Goal: Go to known website: Access a specific website the user already knows

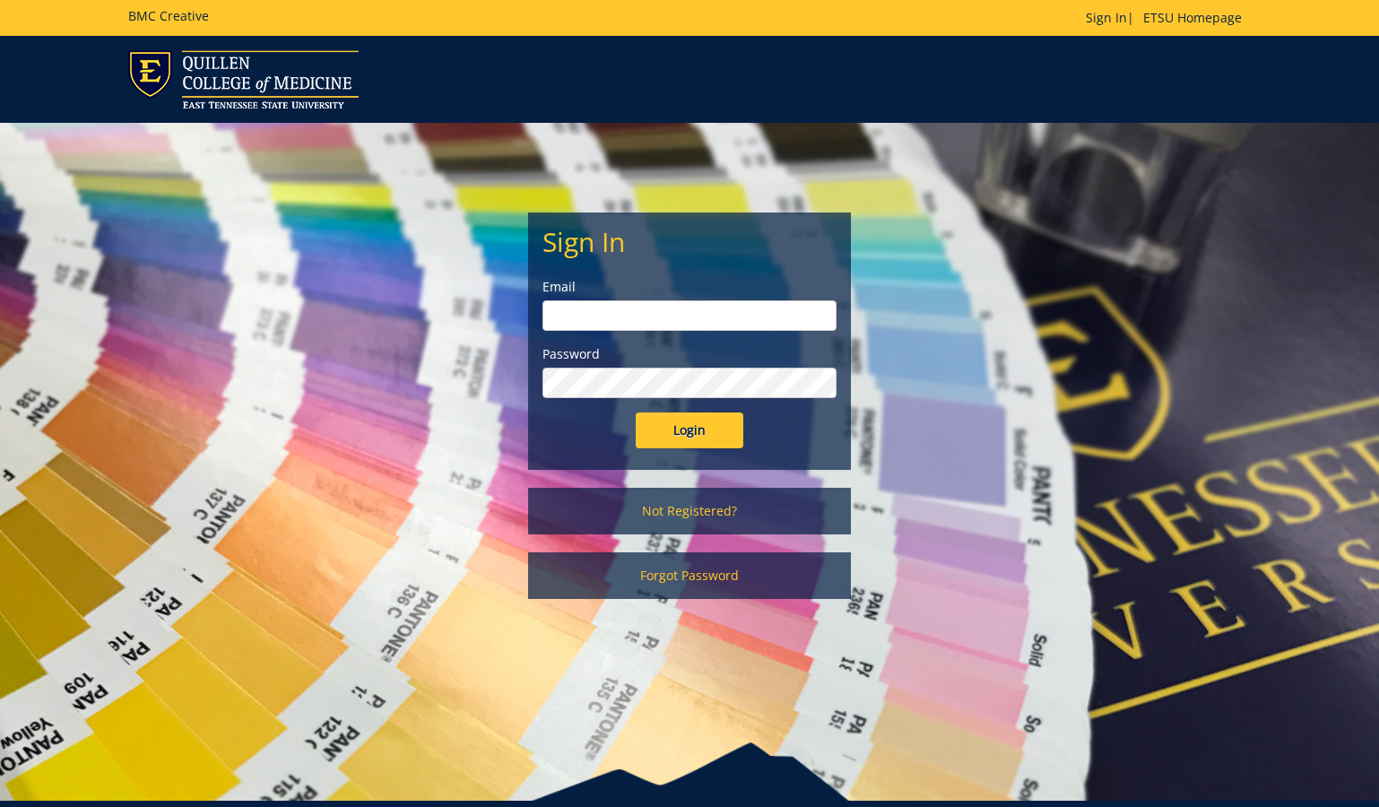
type input "[EMAIL_ADDRESS][DOMAIN_NAME]"
click at [714, 438] on input "Login" at bounding box center [690, 430] width 108 height 36
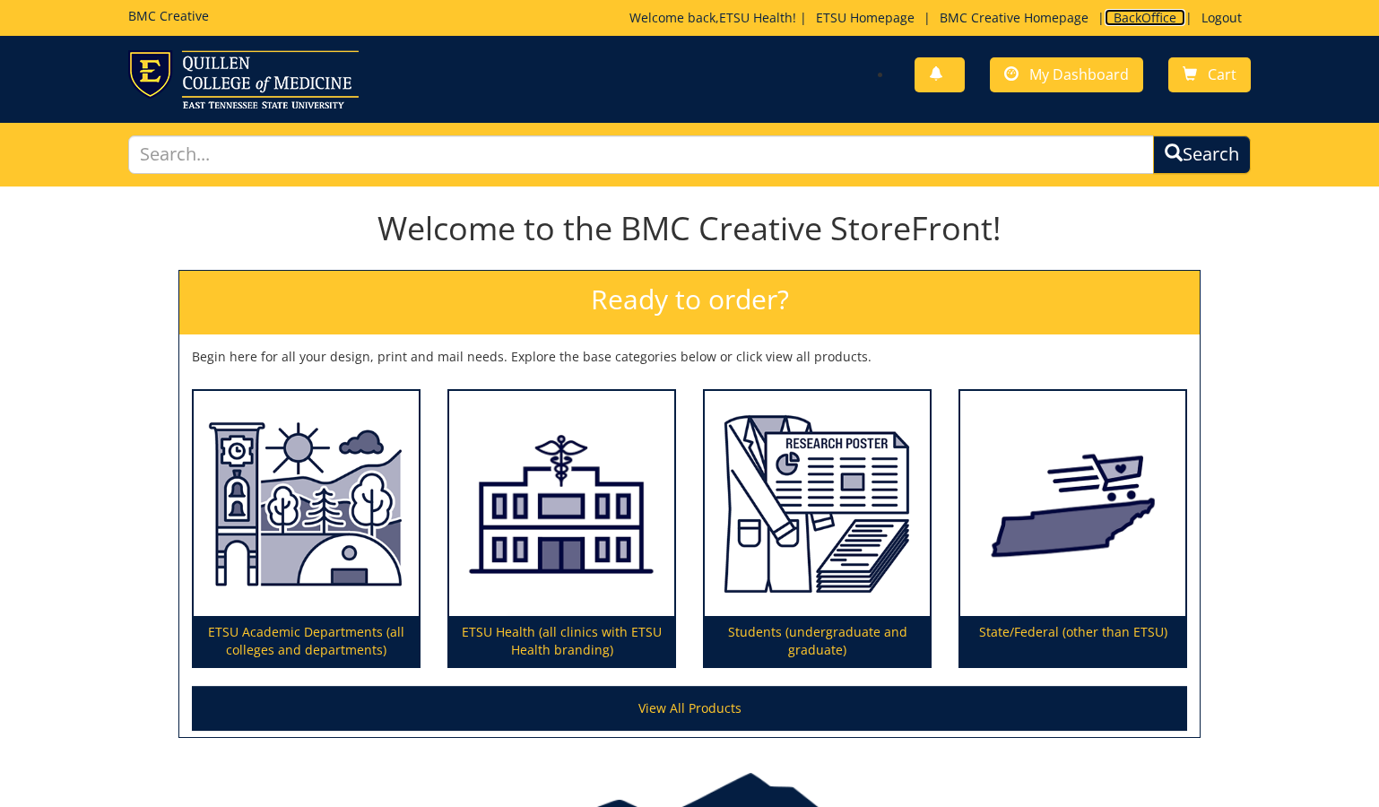
click at [1160, 14] on link "BackOffice" at bounding box center [1145, 17] width 81 height 17
